Goal: Information Seeking & Learning: Learn about a topic

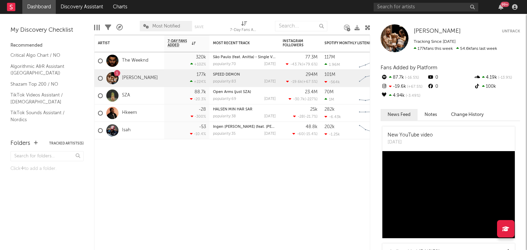
click at [427, 11] on div "99 +" at bounding box center [447, 7] width 147 height 14
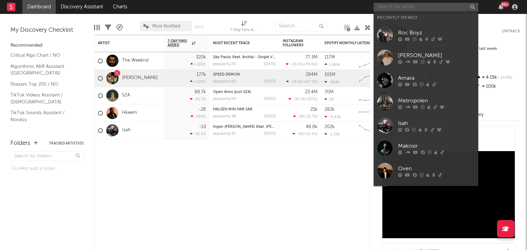
click at [427, 6] on input "text" at bounding box center [426, 7] width 105 height 9
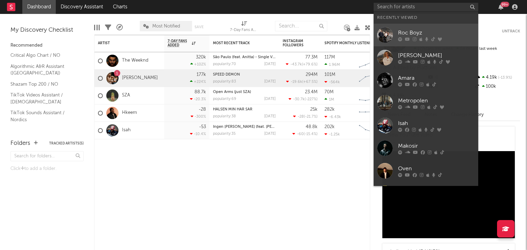
click at [423, 33] on div "Roc Boyz" at bounding box center [436, 33] width 77 height 8
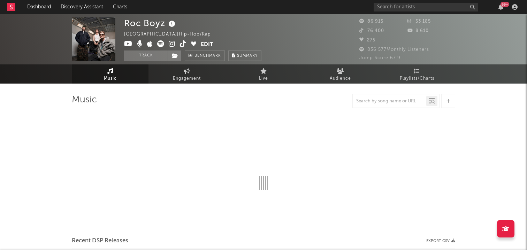
select select "6m"
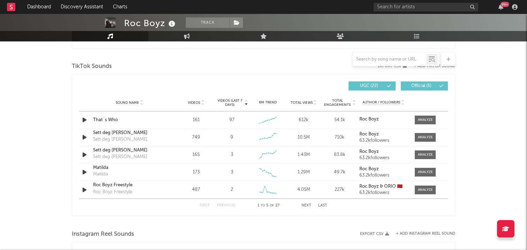
scroll to position [458, 0]
click at [321, 207] on button "Last" at bounding box center [322, 206] width 9 height 4
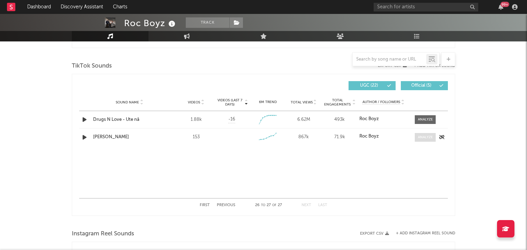
click at [420, 138] on div at bounding box center [425, 137] width 15 height 5
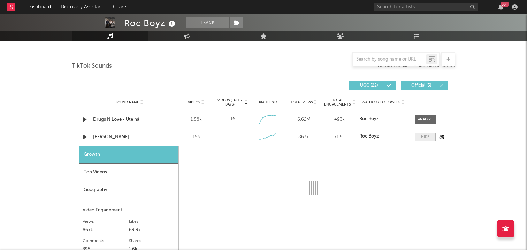
select select "1w"
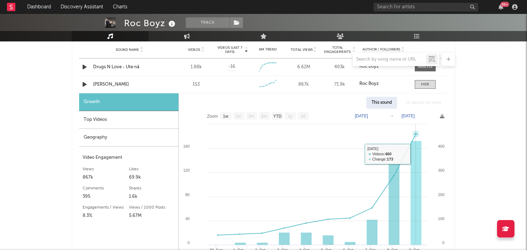
scroll to position [508, 0]
